Goal: Navigation & Orientation: Find specific page/section

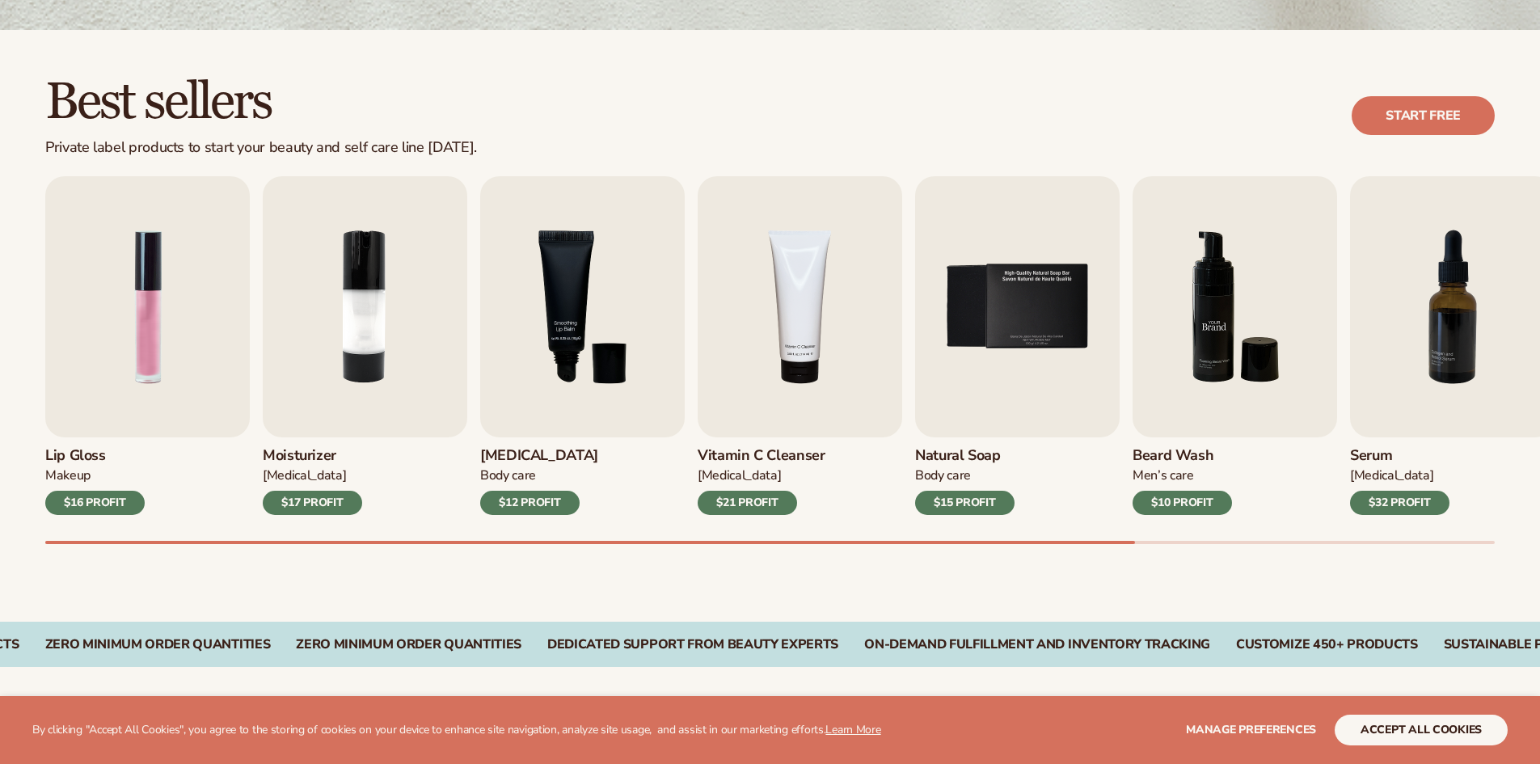
scroll to position [404, 0]
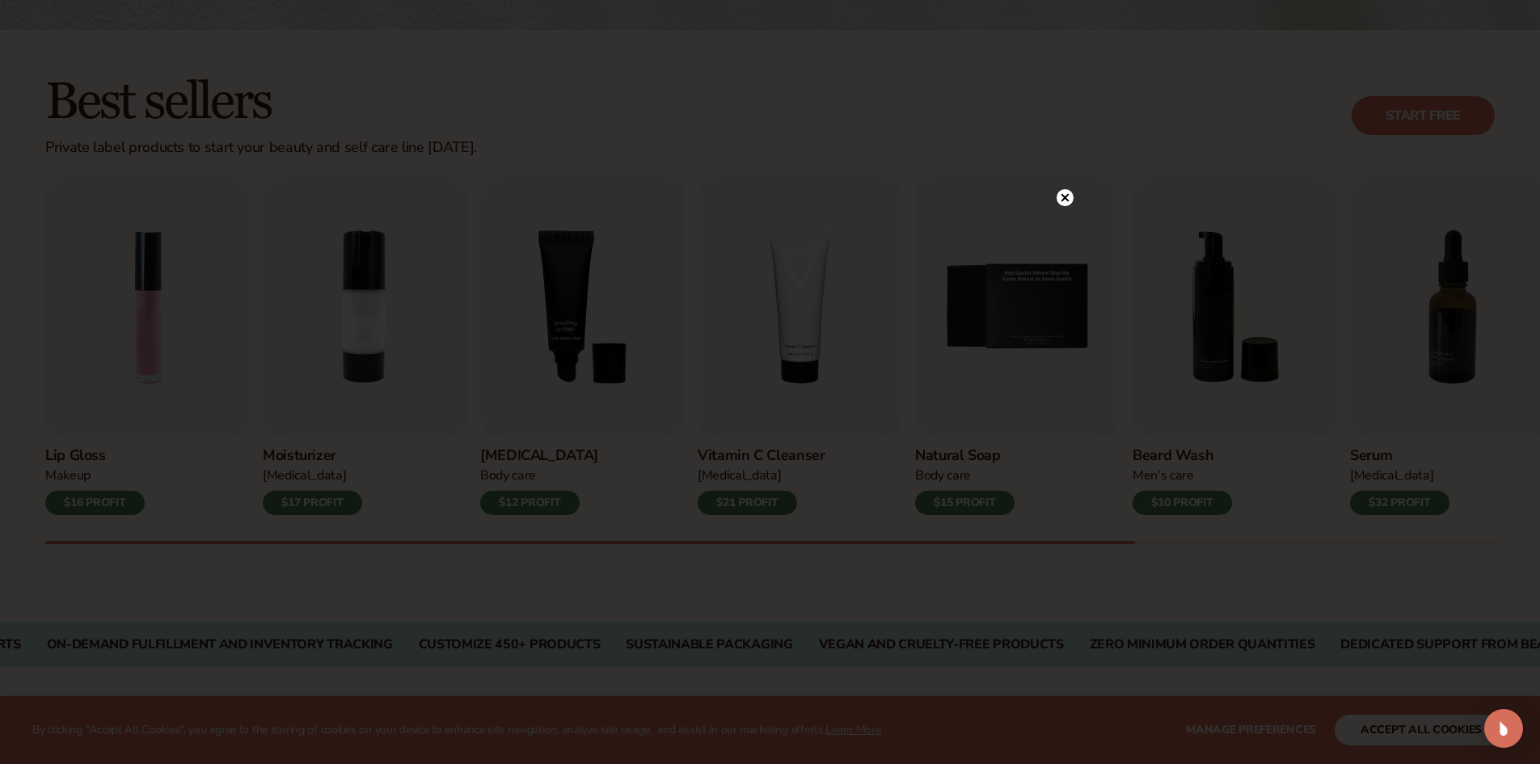
click at [1067, 202] on circle at bounding box center [1065, 197] width 17 height 17
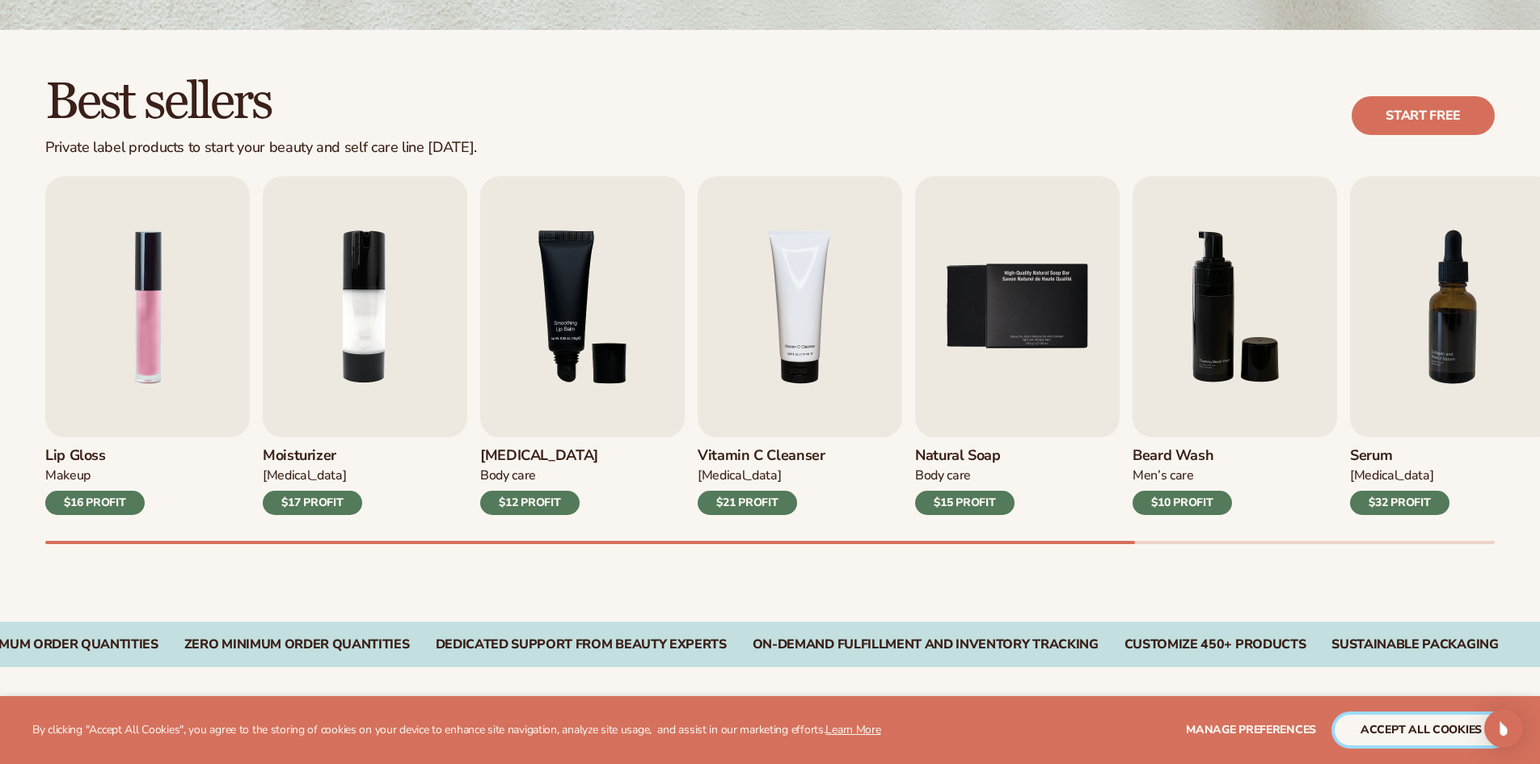
click at [1451, 729] on button "accept all cookies" at bounding box center [1421, 730] width 173 height 31
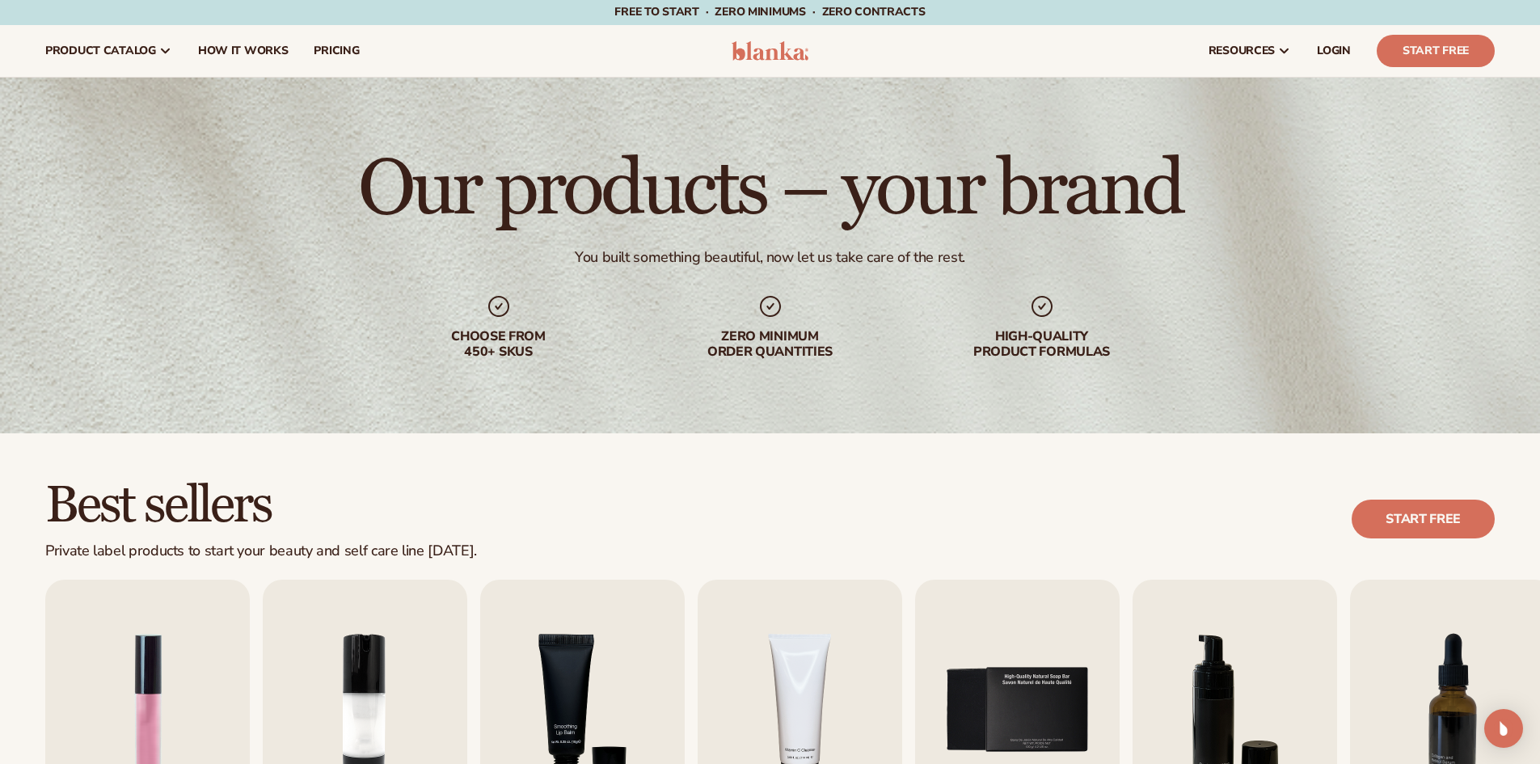
scroll to position [0, 0]
